Goal: Task Accomplishment & Management: Manage account settings

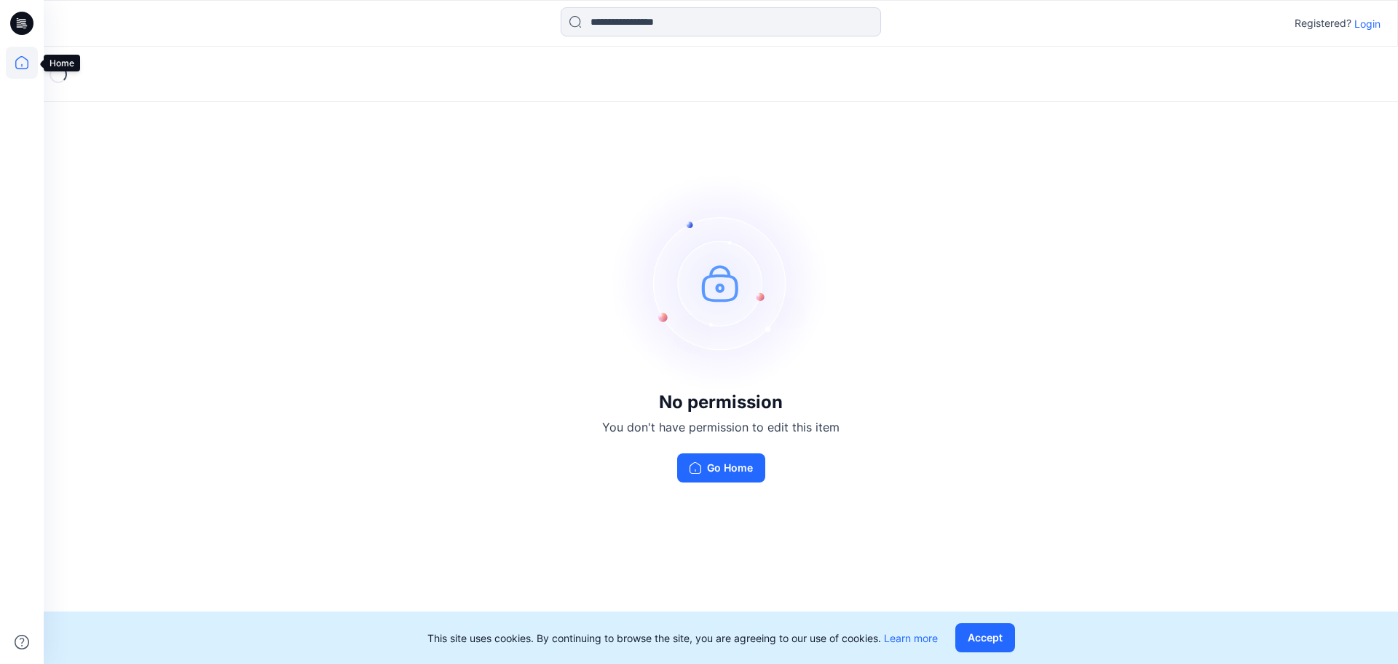
click at [18, 59] on icon at bounding box center [21, 62] width 13 height 13
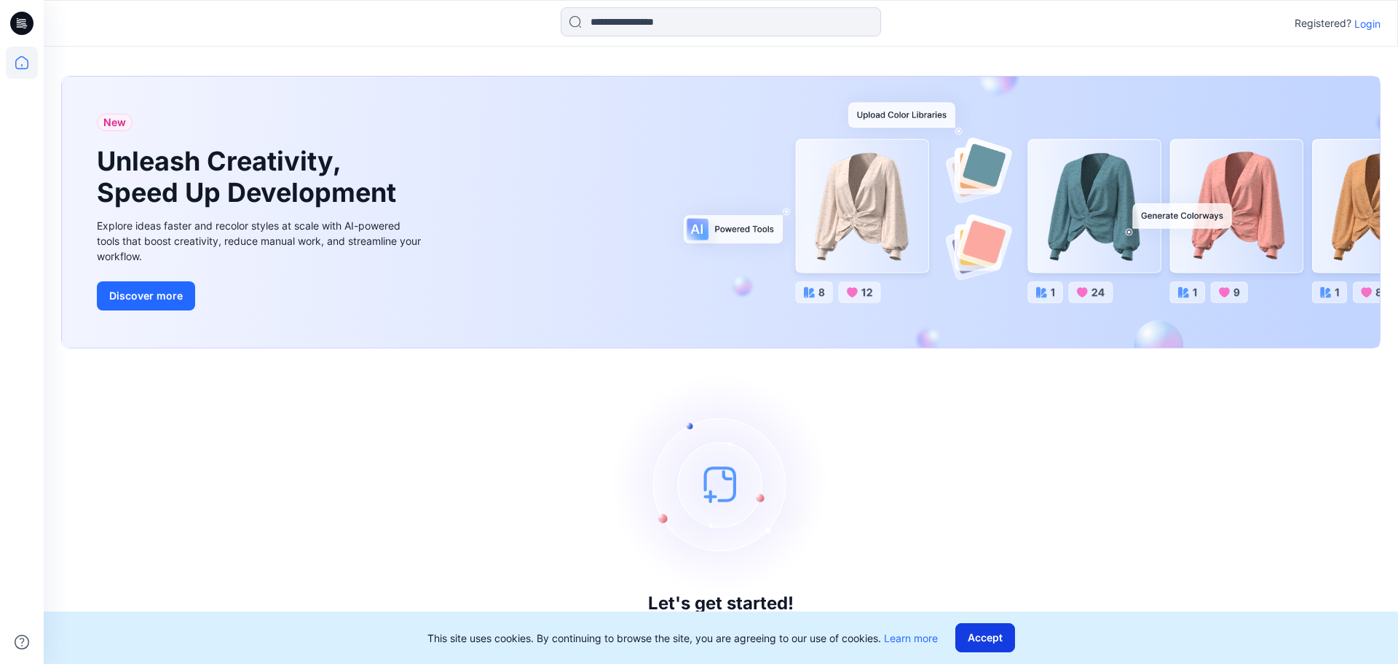
click at [991, 645] on button "Accept" at bounding box center [986, 637] width 60 height 29
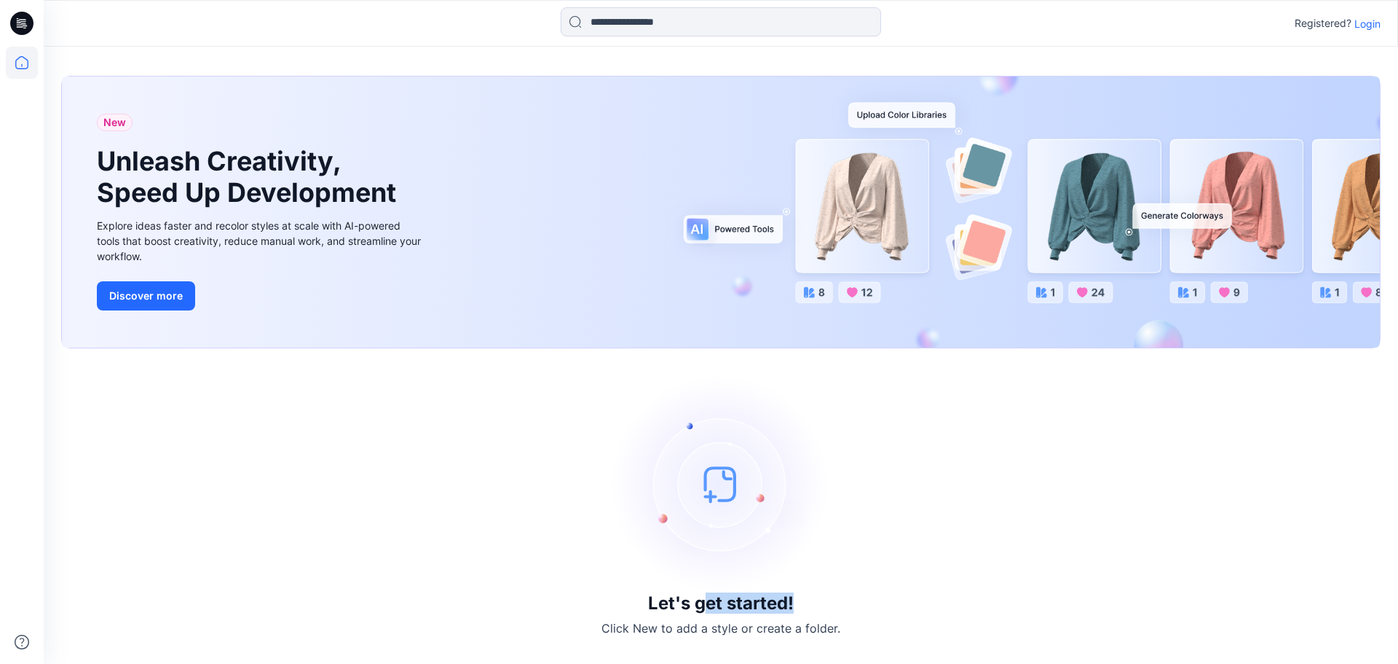
drag, startPoint x: 703, startPoint y: 603, endPoint x: 800, endPoint y: 605, distance: 96.9
click at [800, 605] on div "Let's get started! Click New to add a style or create a folder." at bounding box center [721, 506] width 1320 height 280
click at [25, 65] on icon at bounding box center [22, 63] width 32 height 32
click at [20, 27] on icon at bounding box center [20, 26] width 7 height 1
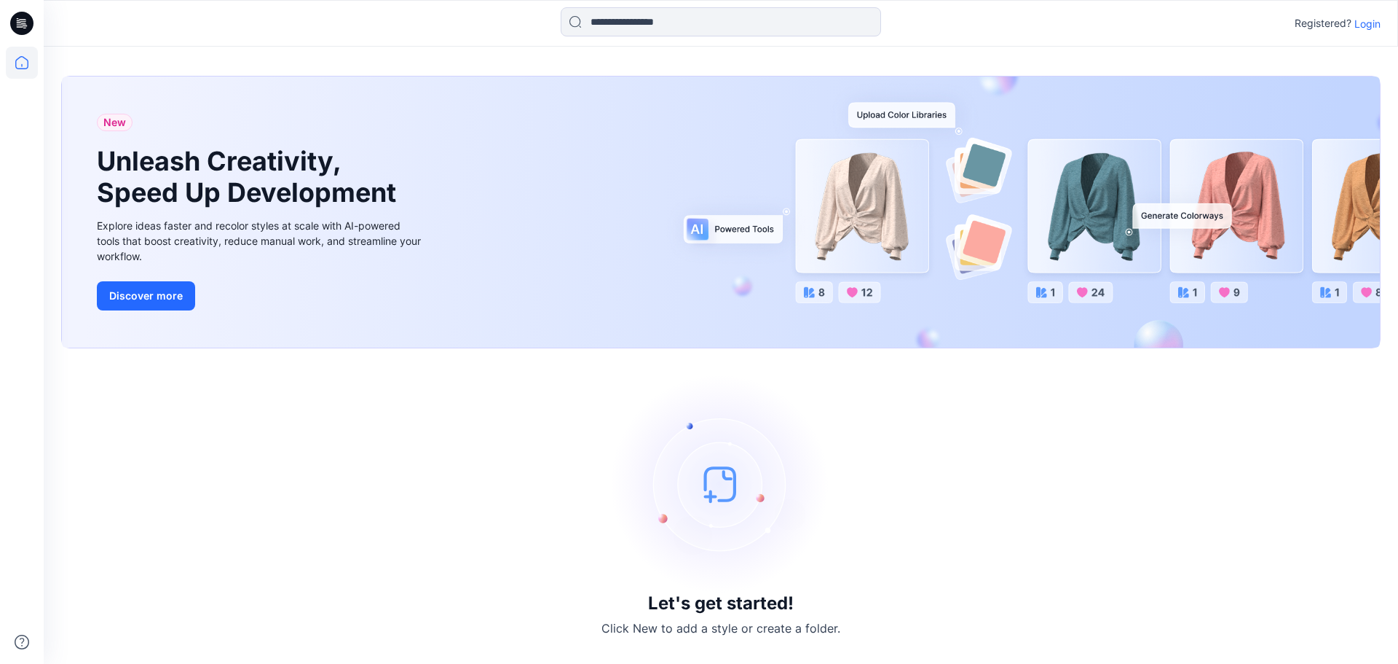
click at [1377, 23] on p "Login" at bounding box center [1368, 23] width 26 height 15
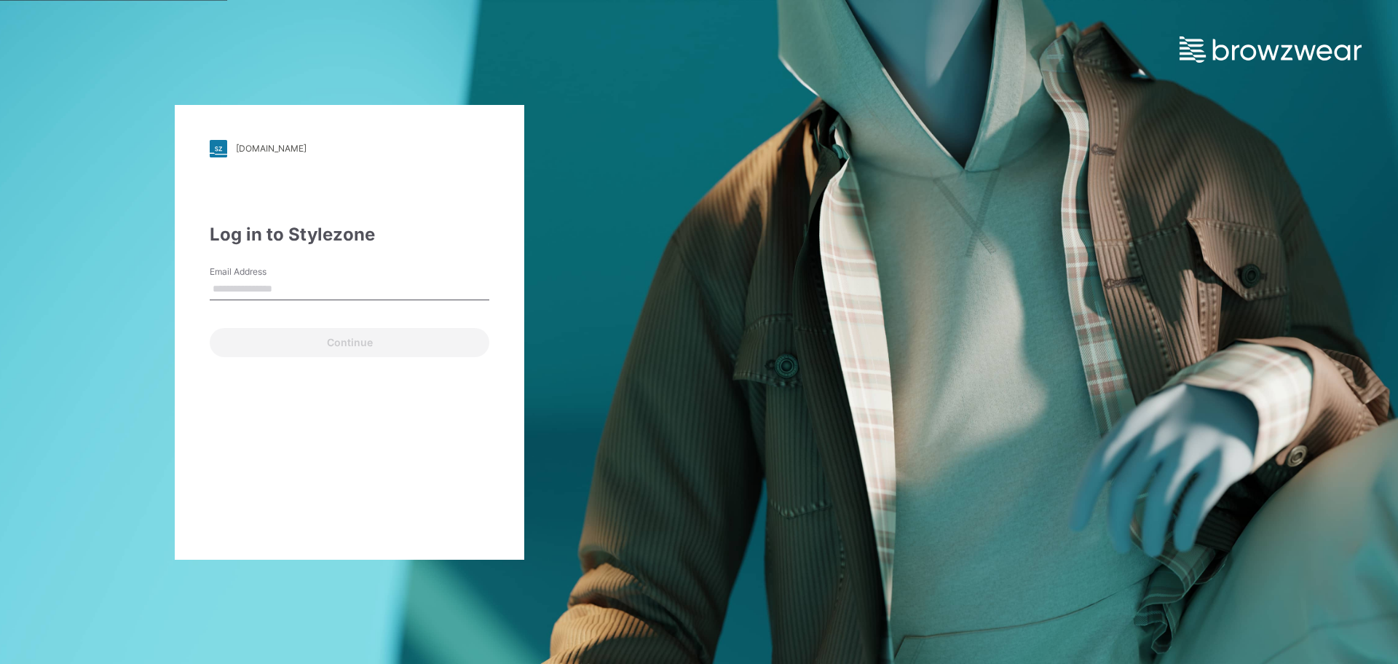
type input "**********"
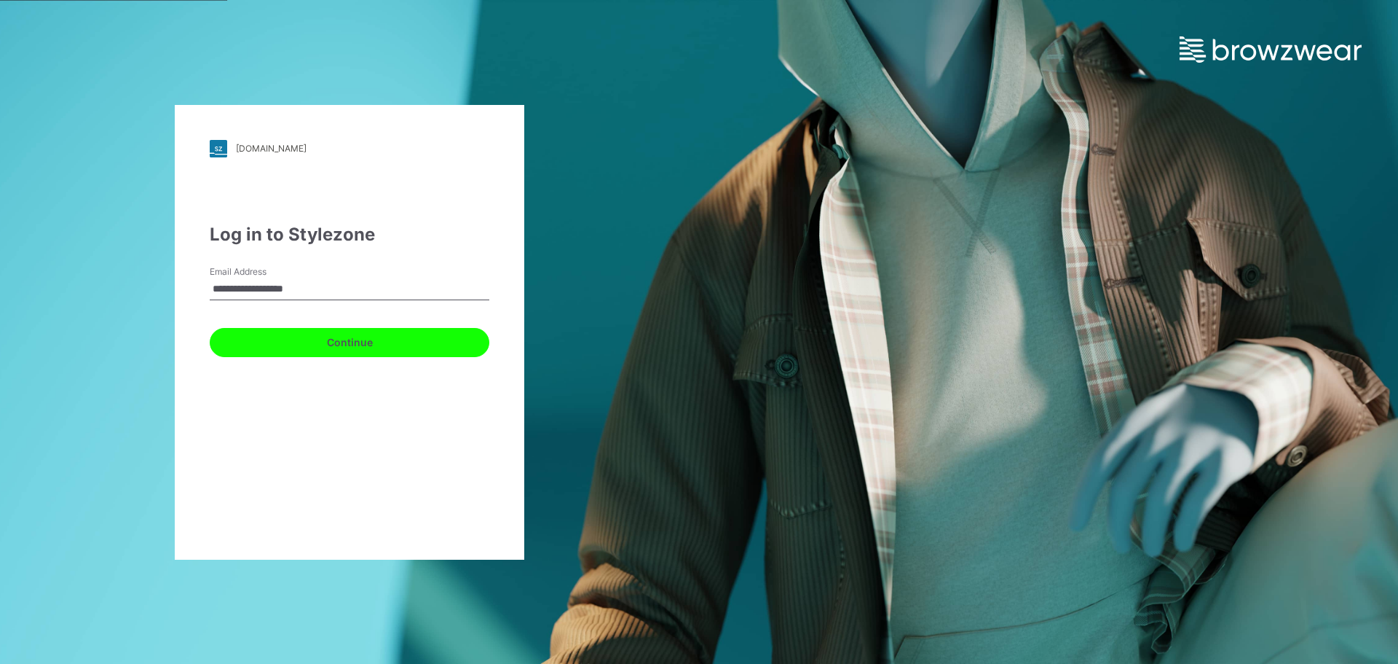
click at [361, 338] on button "Continue" at bounding box center [350, 342] width 280 height 29
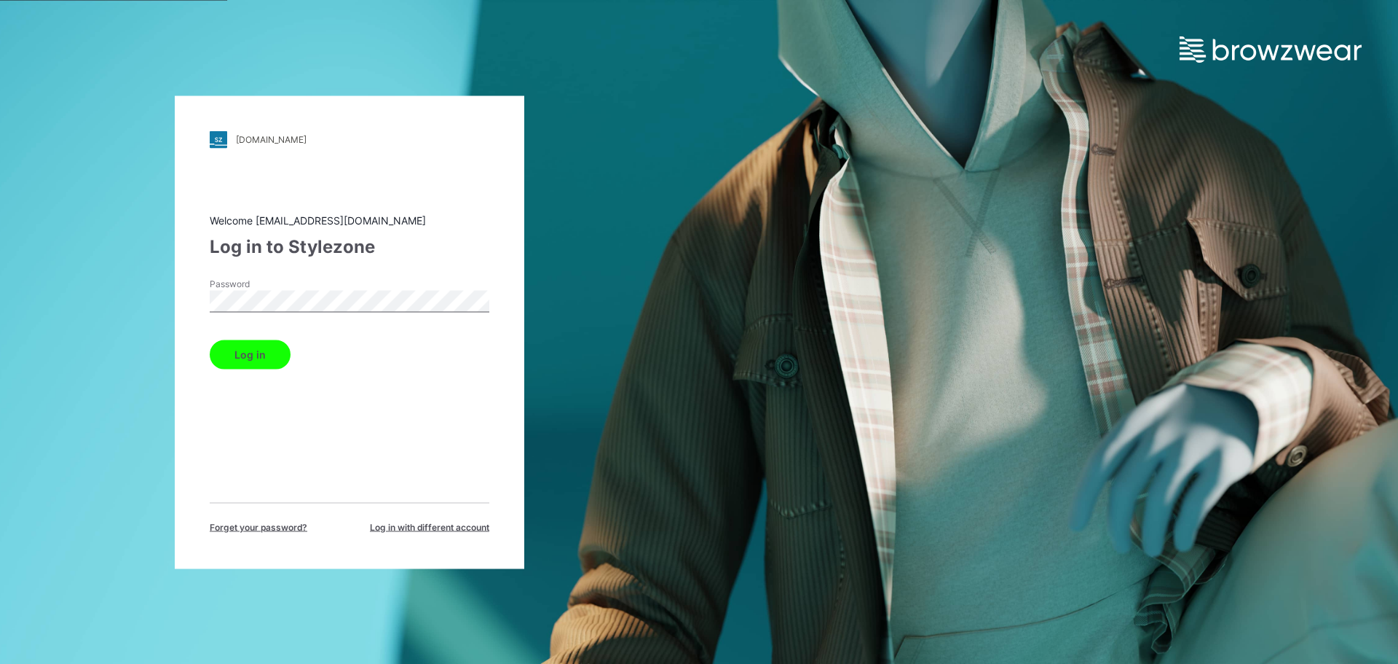
click at [283, 358] on button "Log in" at bounding box center [250, 353] width 81 height 29
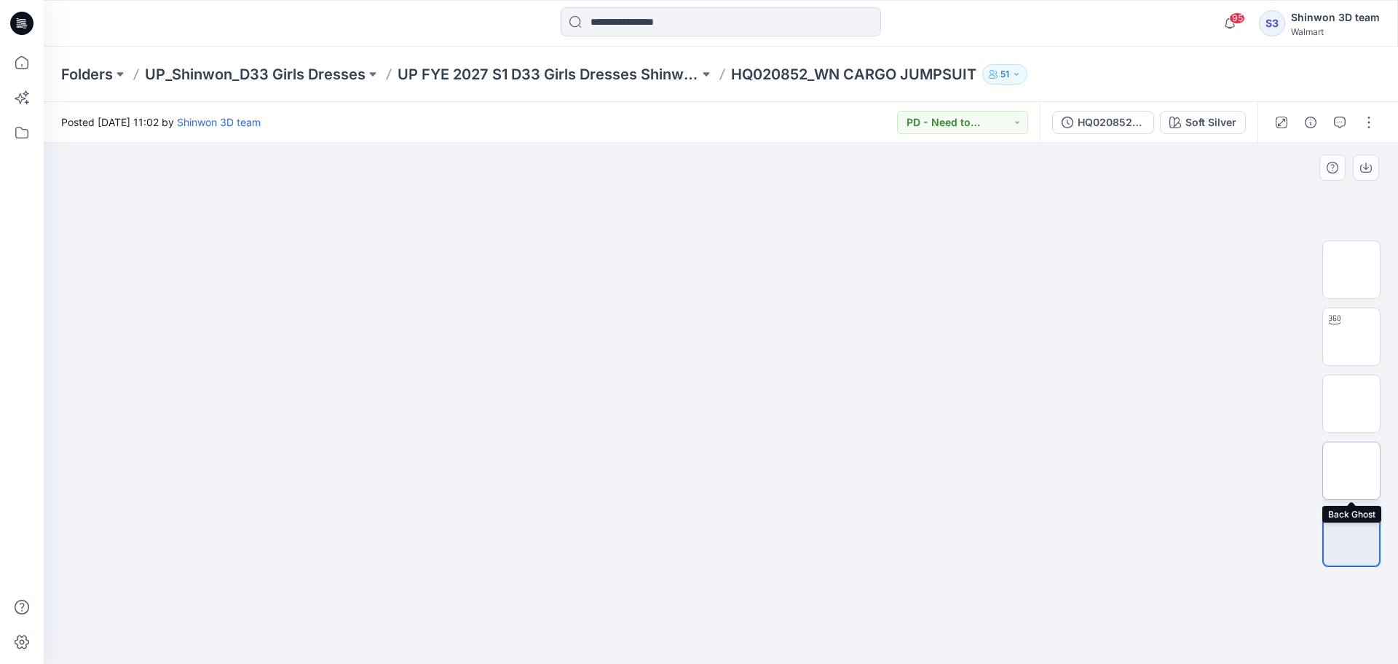
click at [1352, 471] on img at bounding box center [1352, 471] width 0 height 0
click at [1352, 404] on img at bounding box center [1352, 404] width 0 height 0
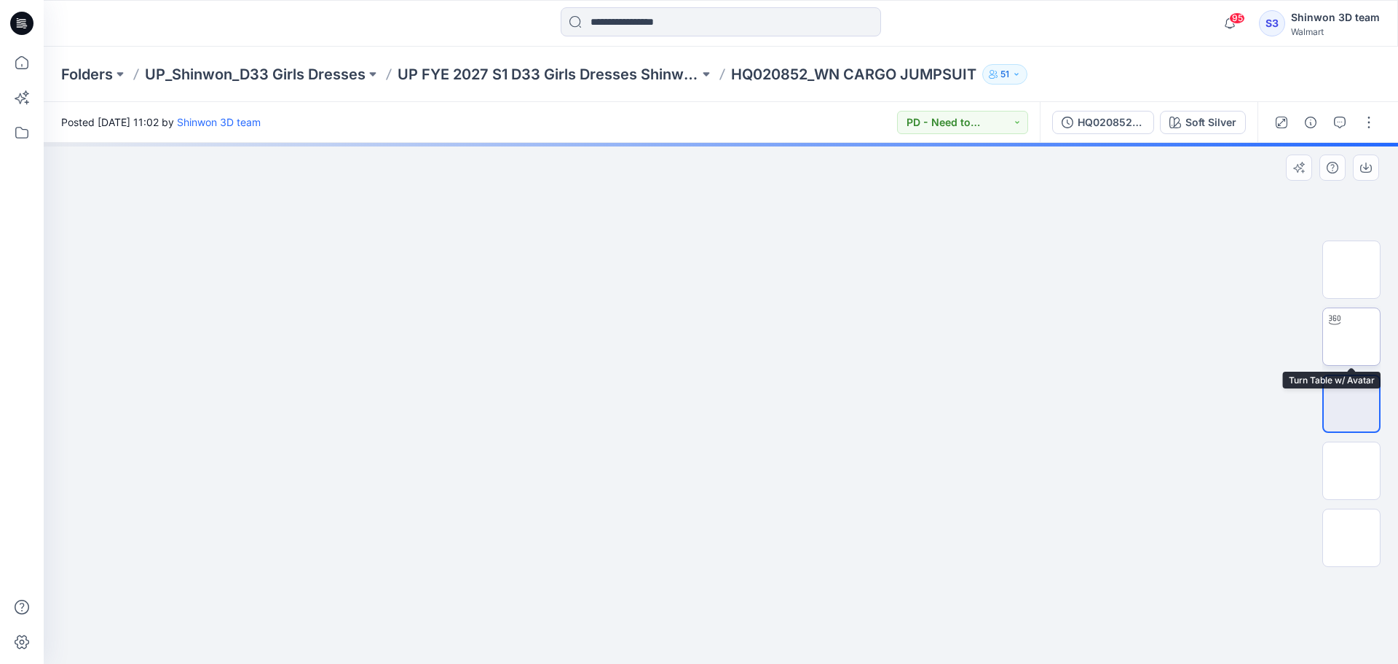
click at [1352, 336] on img at bounding box center [1352, 336] width 0 height 0
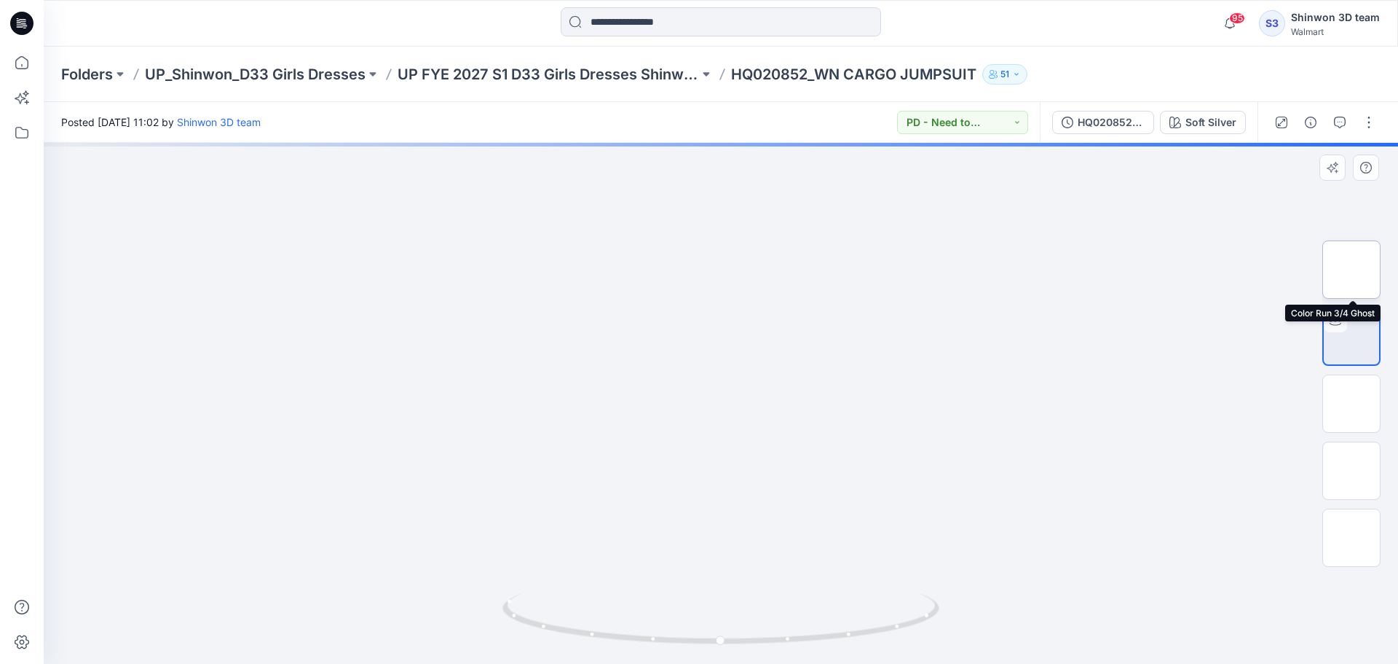
click at [1352, 269] on img at bounding box center [1352, 269] width 0 height 0
